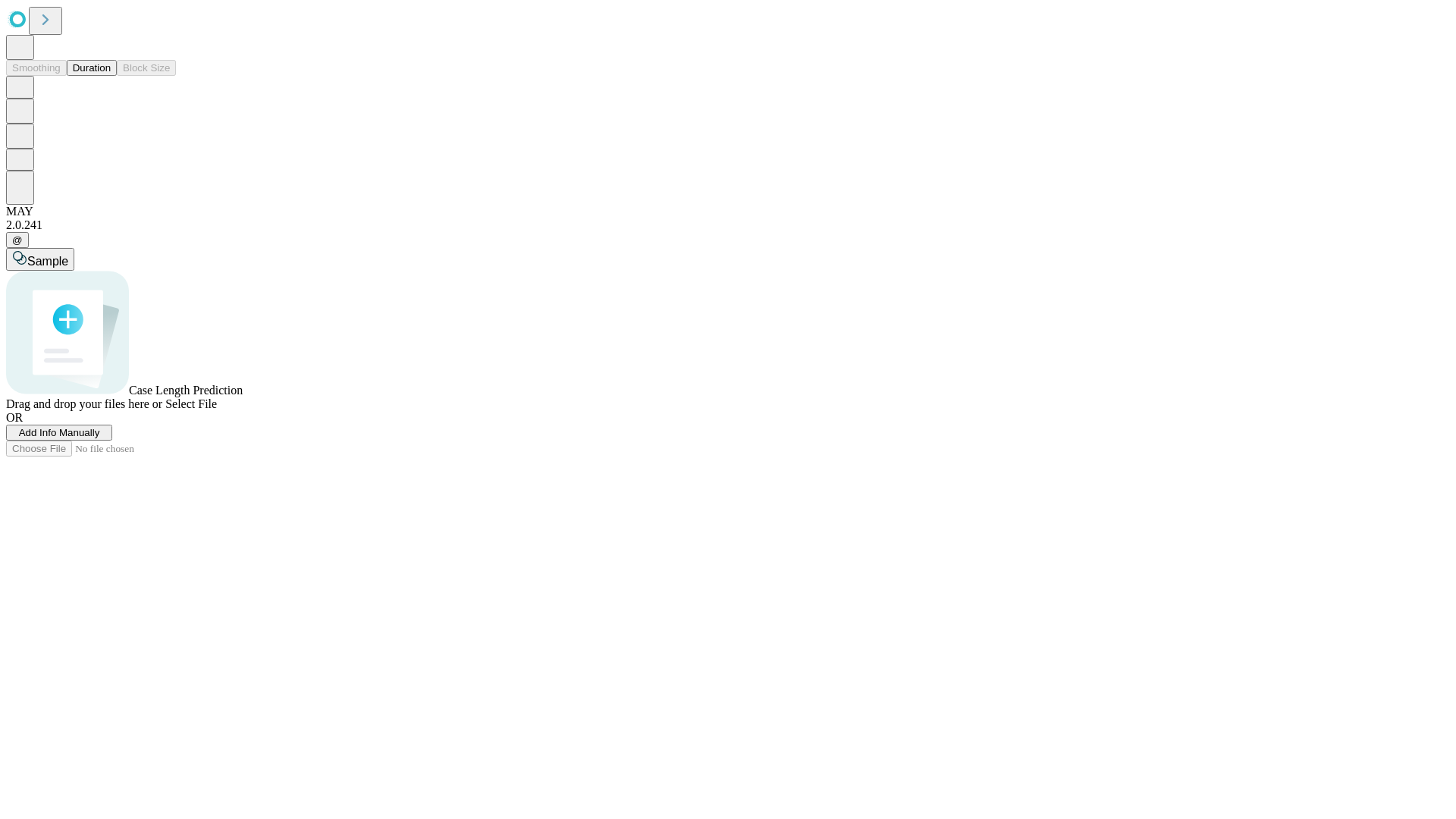
click at [100, 438] on span "Add Info Manually" at bounding box center [60, 432] width 81 height 11
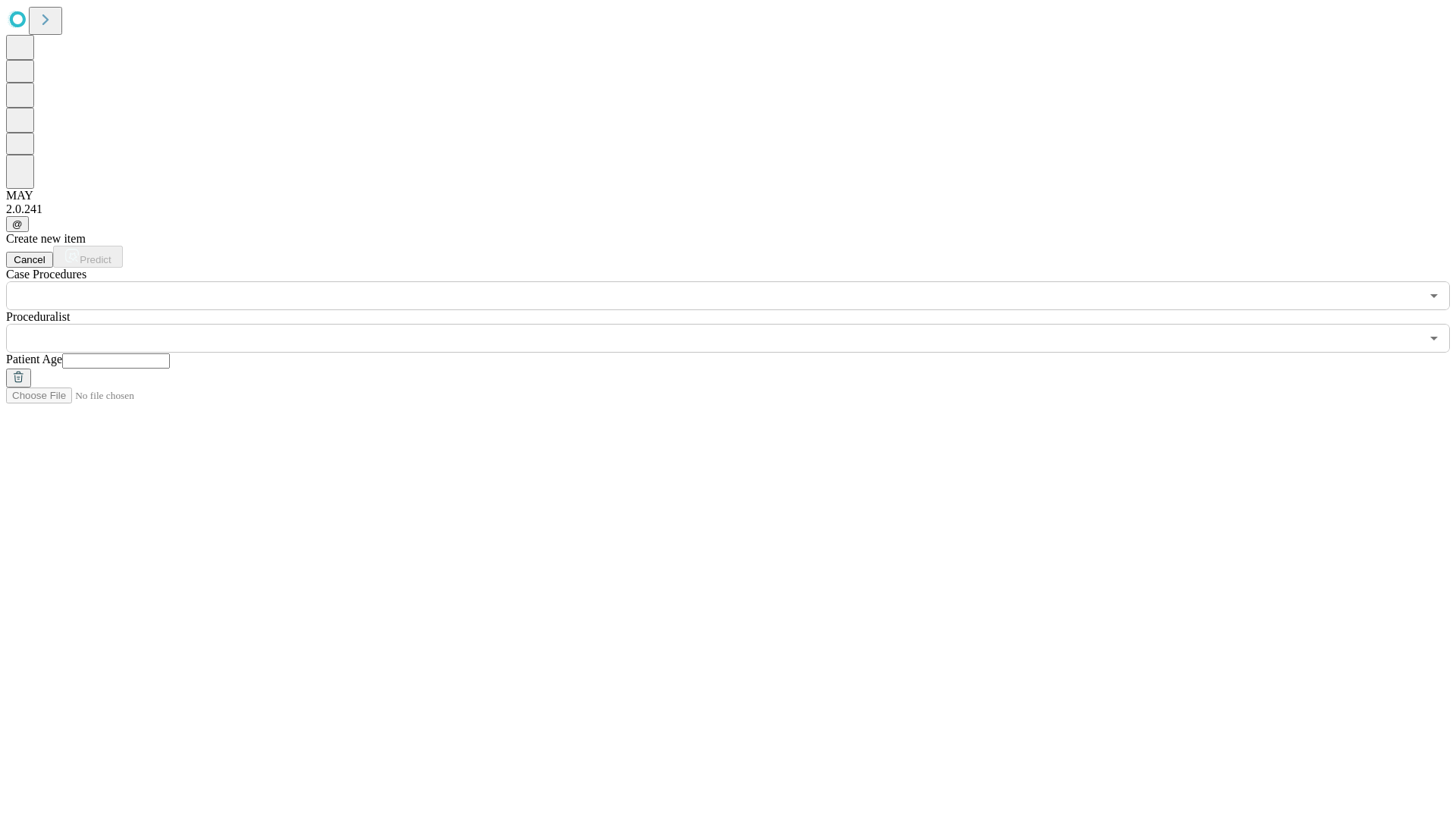
click at [170, 353] on input "text" at bounding box center [116, 361] width 108 height 15
type input "**"
click at [738, 324] on input "text" at bounding box center [713, 339] width 1414 height 29
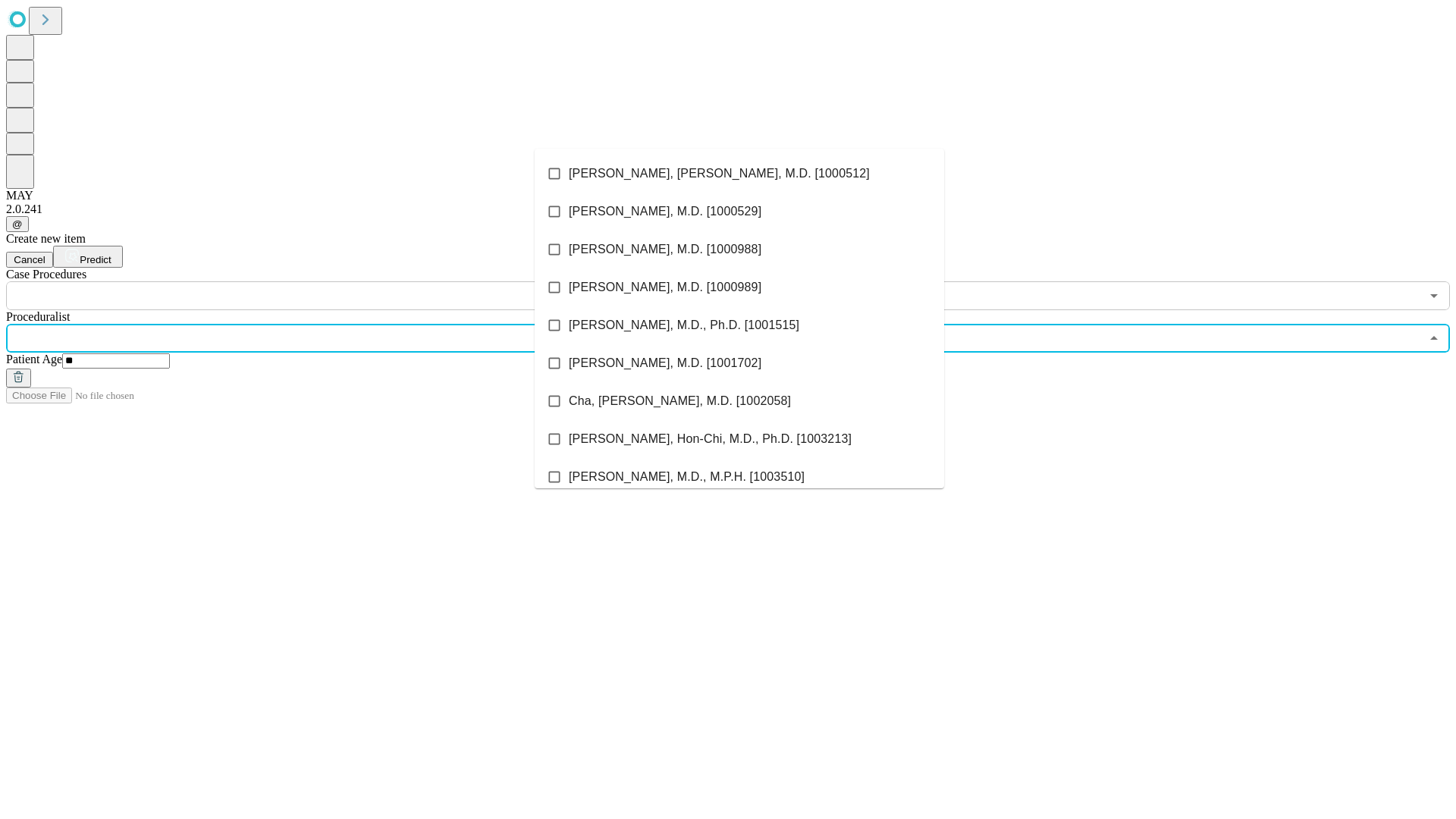
click at [739, 174] on li "[PERSON_NAME], [PERSON_NAME], M.D. [1000512]" at bounding box center [739, 173] width 410 height 38
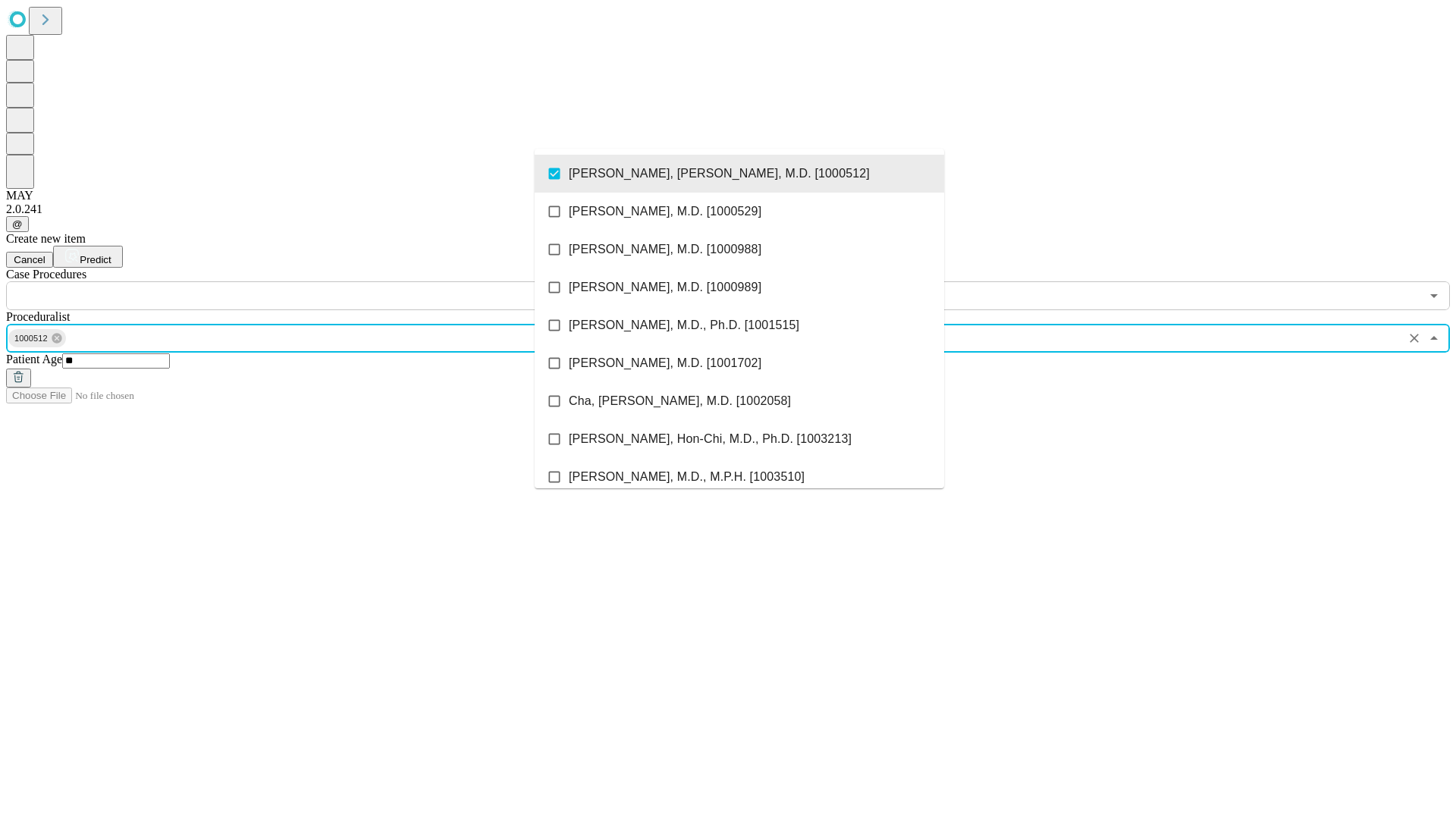
click at [319, 281] on input "text" at bounding box center [713, 296] width 1414 height 29
